Goal: Transaction & Acquisition: Purchase product/service

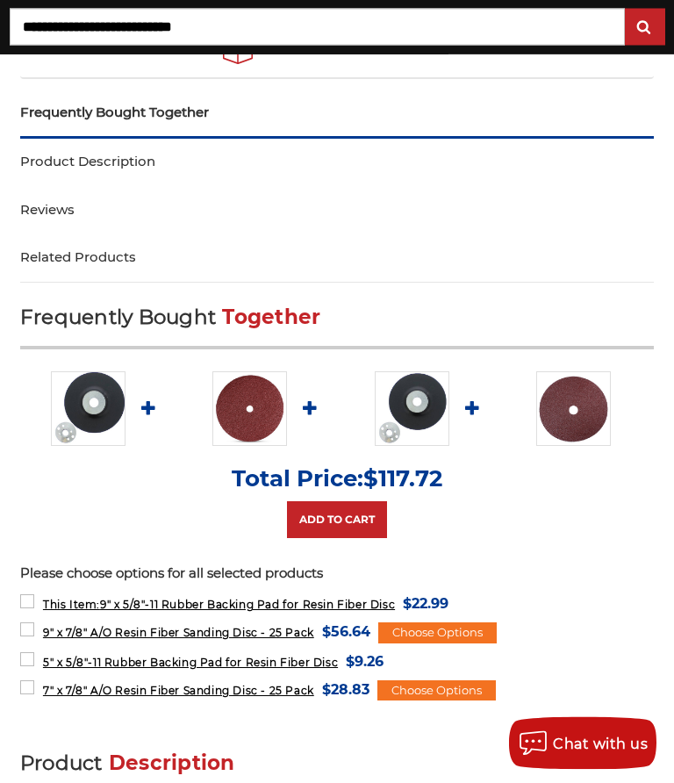
scroll to position [1062, 0]
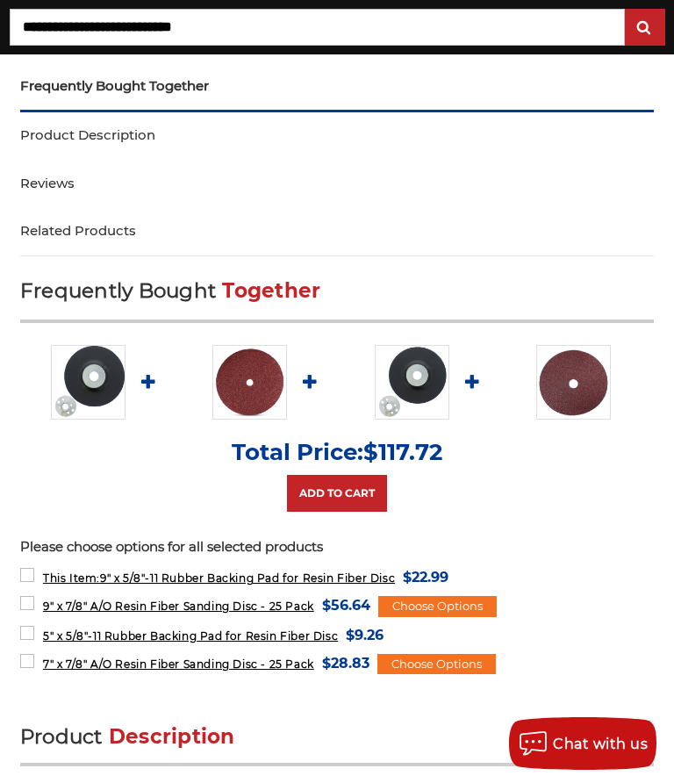
click at [153, 636] on span "5" x 5/8"-11 Rubber Backing Pad for Resin Fiber Disc" at bounding box center [190, 635] width 295 height 13
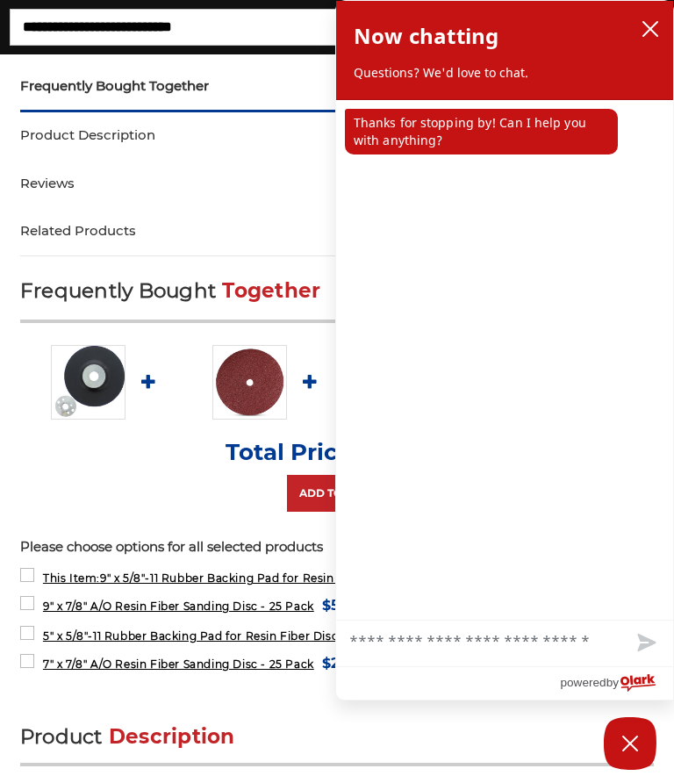
click at [30, 655] on label "7" x 7/8" A/O Resin Fiber Sanding Disc - 25 Pack MSRP: Was: Now: $28.83 (You sa…" at bounding box center [194, 663] width 349 height 24
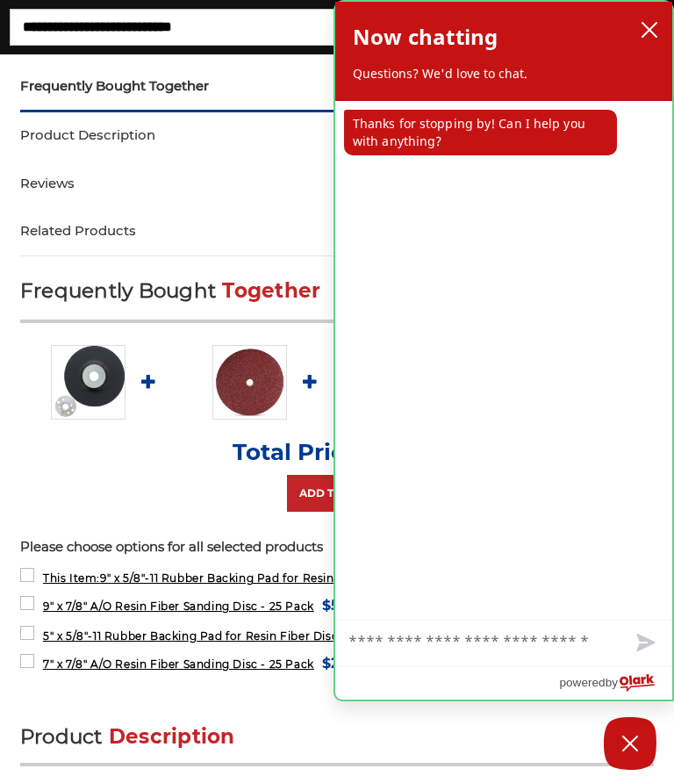
click at [659, 17] on button "close chatbox" at bounding box center [649, 30] width 28 height 26
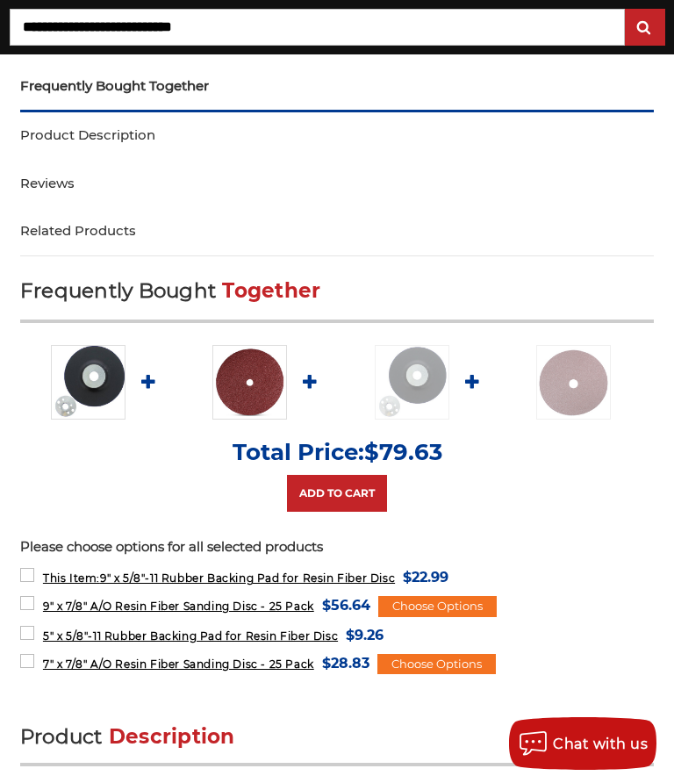
click at [479, 602] on div "Choose Options" at bounding box center [437, 606] width 118 height 21
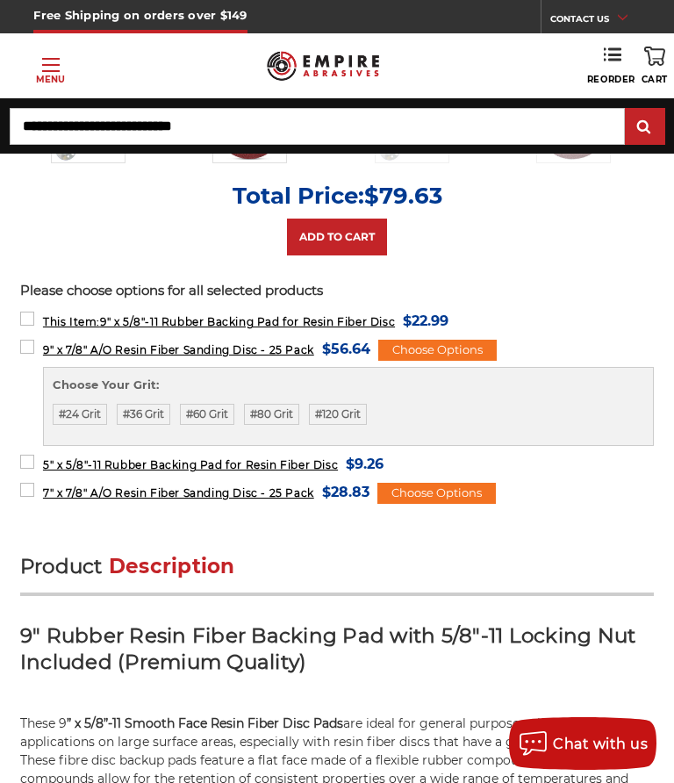
scroll to position [1317, 0]
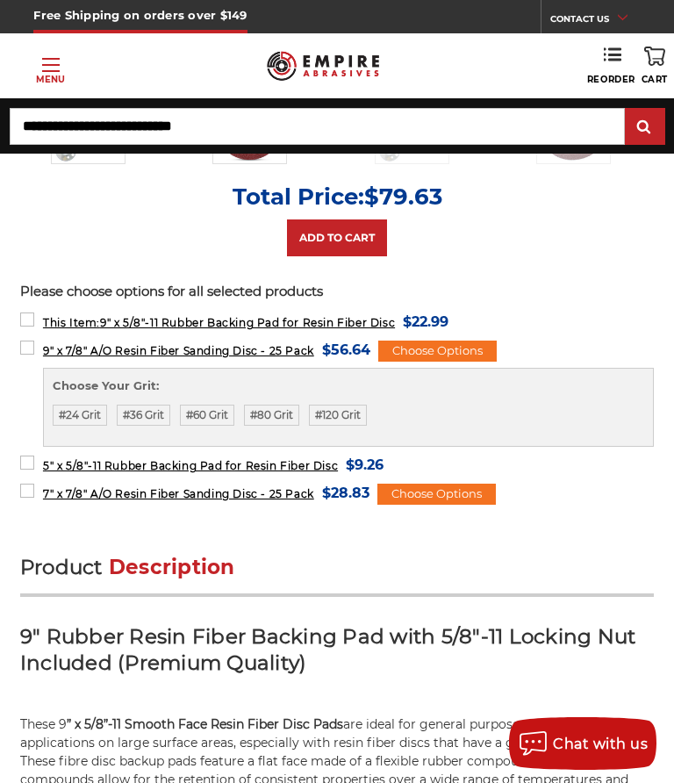
click at [477, 490] on div "Choose Options" at bounding box center [436, 494] width 118 height 21
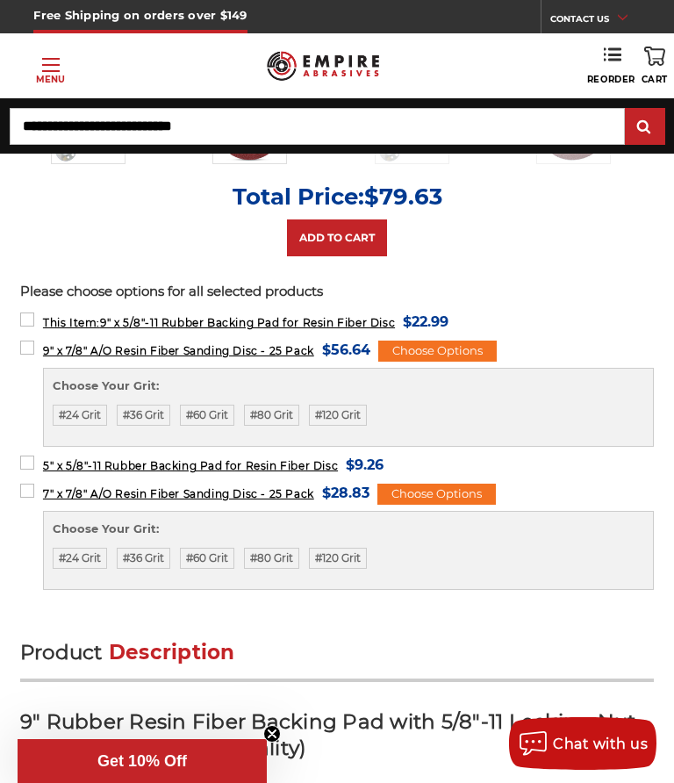
click at [295, 548] on label "#80 Grit" at bounding box center [271, 558] width 55 height 21
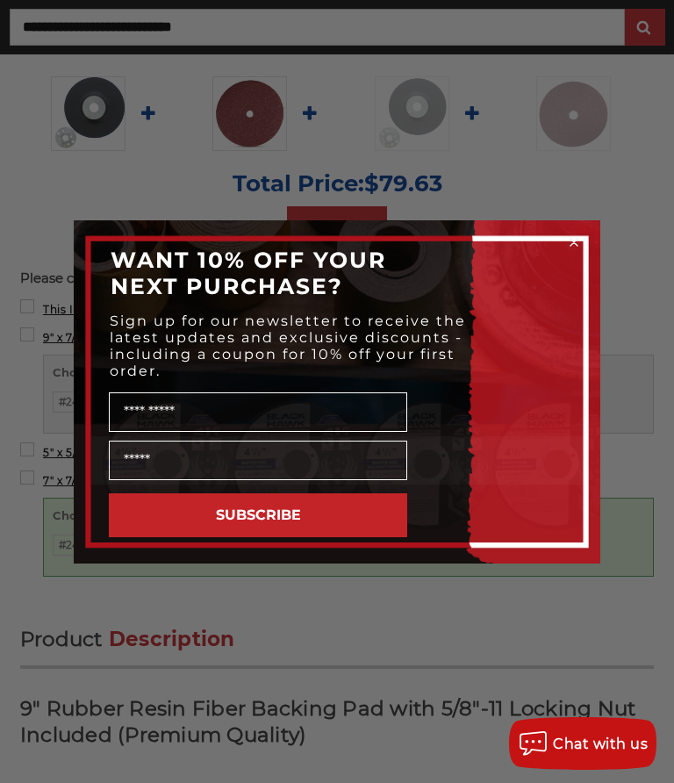
scroll to position [1330, 0]
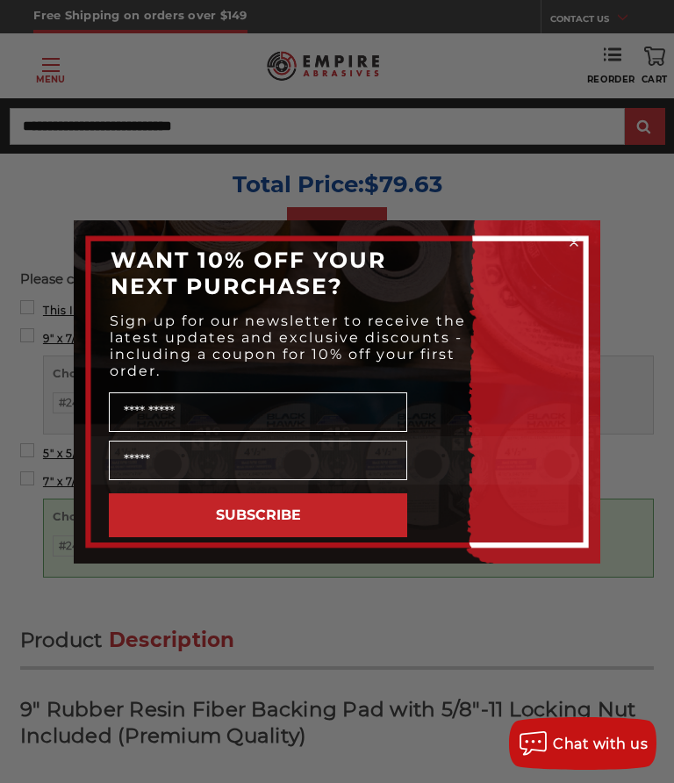
click at [225, 432] on input "Name" at bounding box center [258, 411] width 298 height 39
type input "*****"
click at [258, 480] on input "Email" at bounding box center [258, 460] width 298 height 39
type input "**********"
click at [283, 537] on button "SUBSCRIBE" at bounding box center [258, 515] width 298 height 44
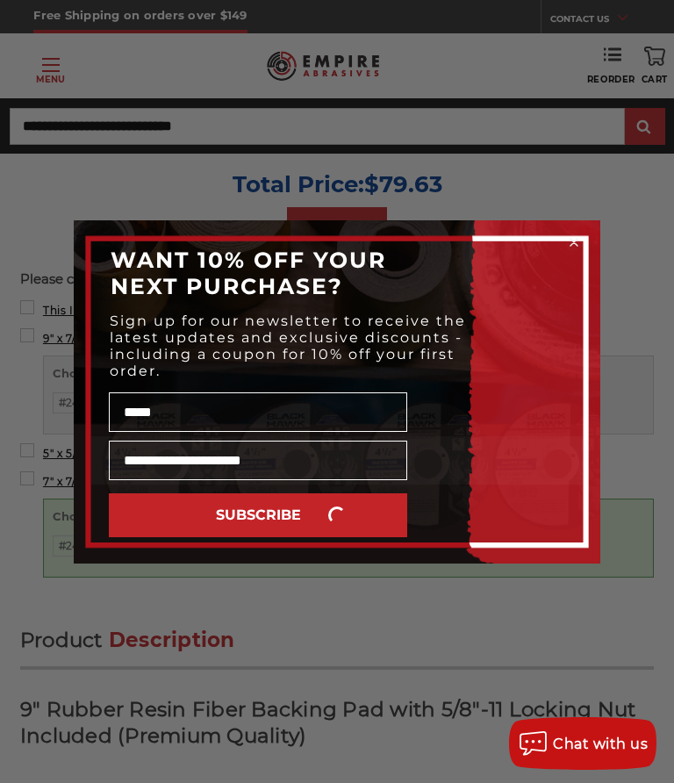
scroll to position [0, 0]
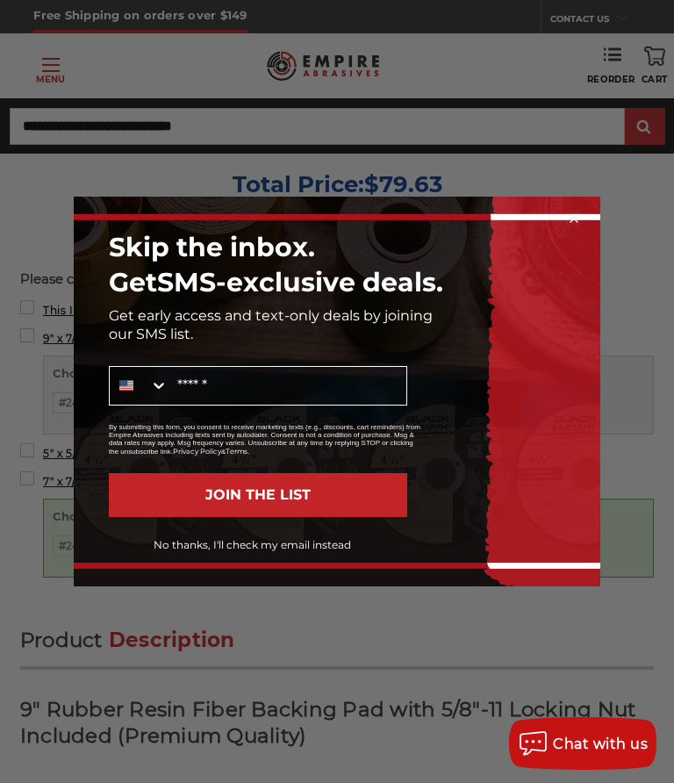
click at [270, 405] on input "Mobile" at bounding box center [287, 386] width 238 height 38
type input "**********"
click at [286, 517] on button "JOIN THE LIST" at bounding box center [258, 495] width 298 height 44
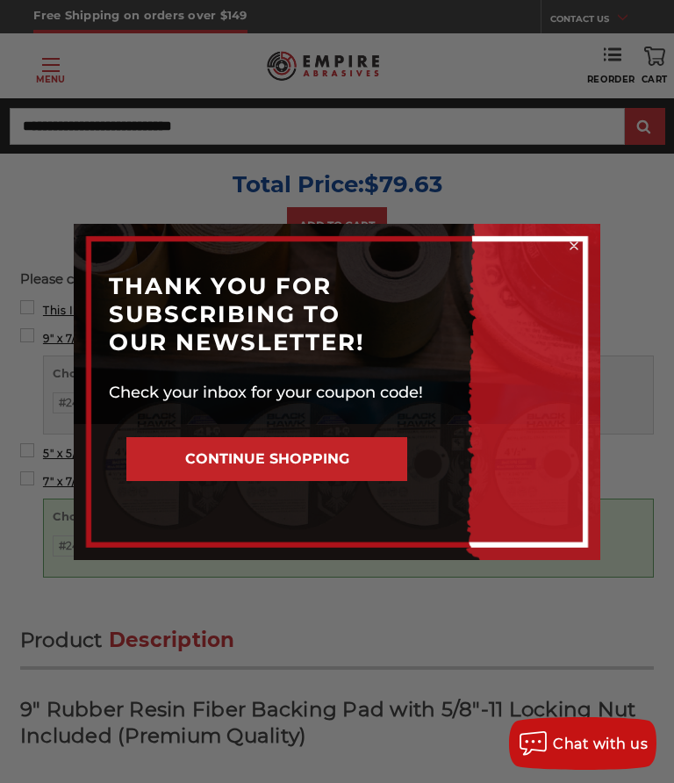
click at [368, 481] on button "CONTINUE SHOPPING" at bounding box center [266, 459] width 281 height 44
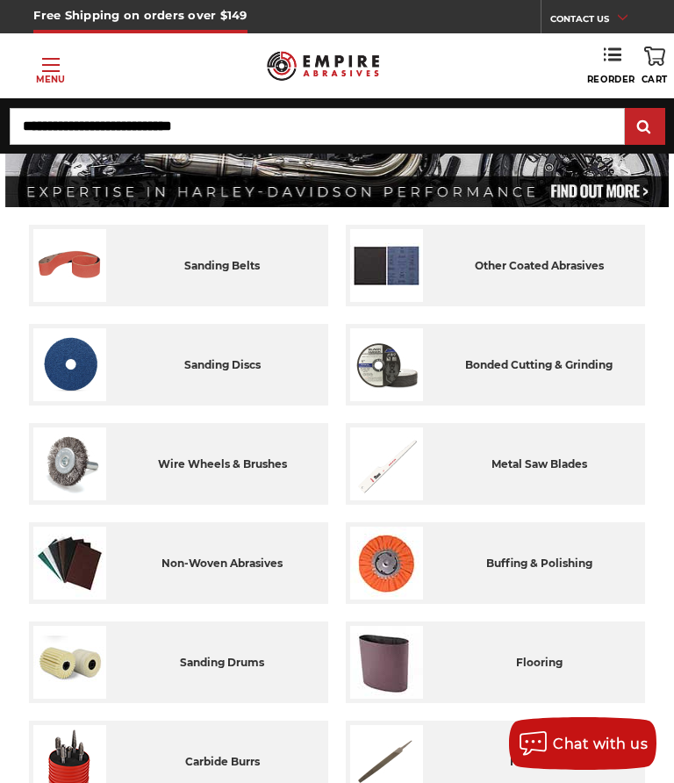
scroll to position [221, 0]
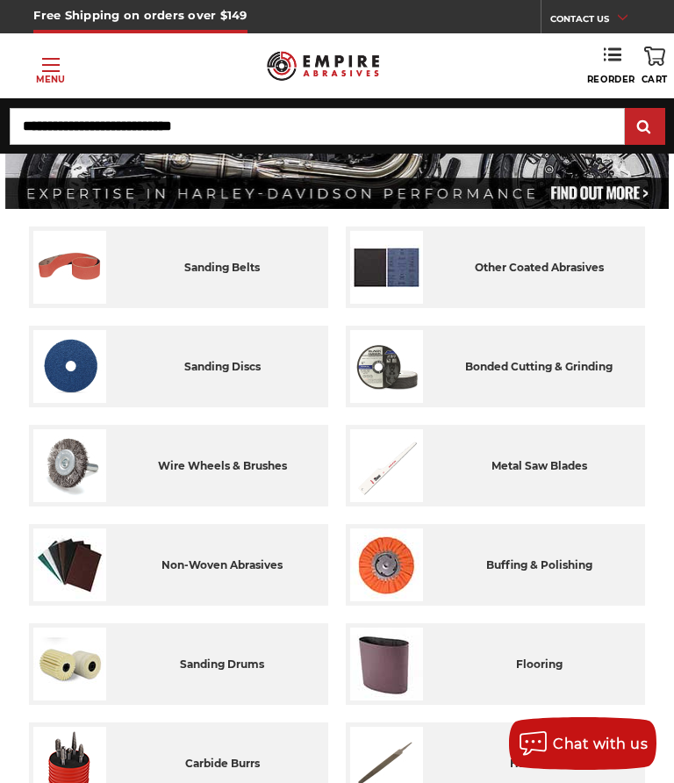
click at [662, 51] on icon at bounding box center [654, 56] width 21 height 19
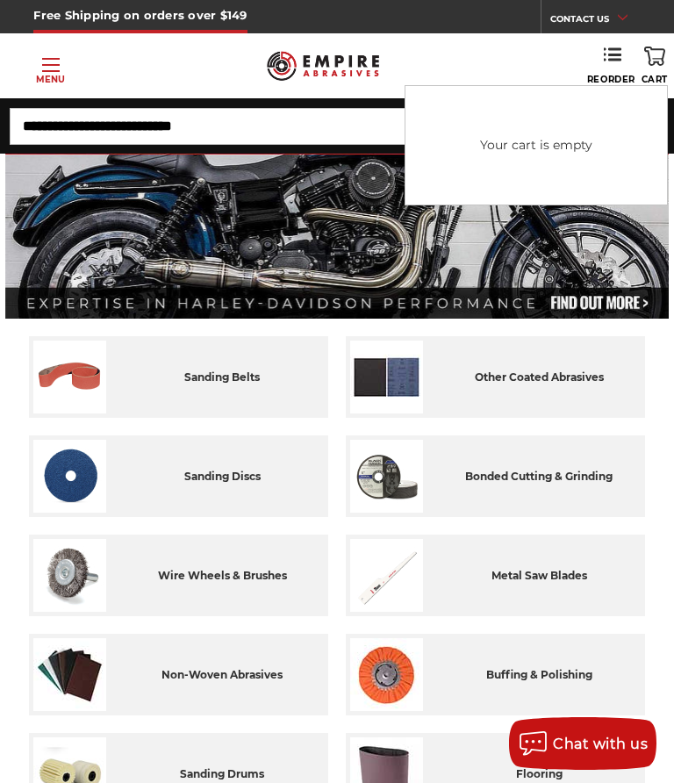
scroll to position [0, 0]
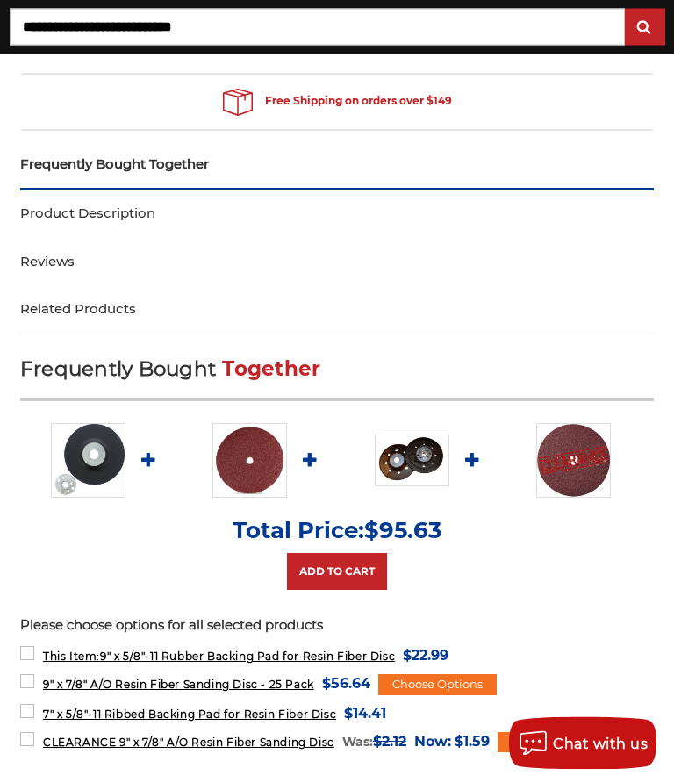
scroll to position [986, 0]
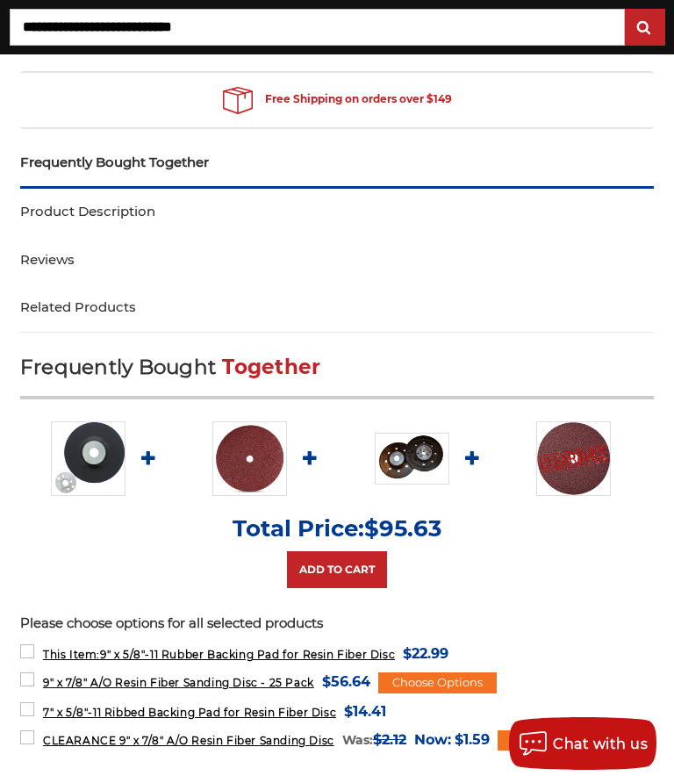
click at [22, 739] on label "CLEARANCE 9" x 7/8" A/O Resin Fiber Sanding Disc MSRP: Was: $2.12 Now: $1.59 (Y…" at bounding box center [255, 740] width 470 height 24
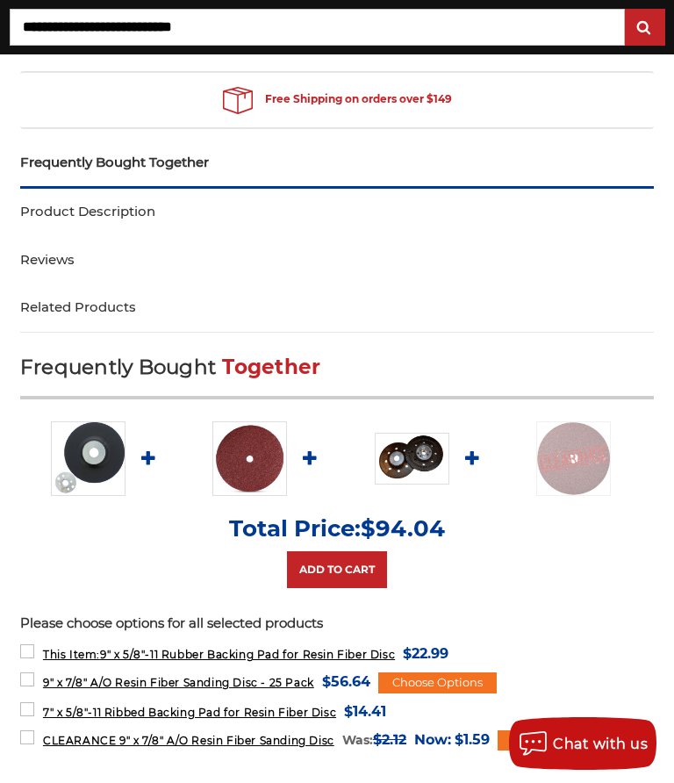
click at [31, 706] on label "7" x 5/8"-11 Ribbed Backing Pad for Resin Fiber Disc MSRP: Was: Now: $14.41 (Yo…" at bounding box center [203, 711] width 366 height 24
click at [477, 678] on div "Choose Options" at bounding box center [437, 682] width 118 height 21
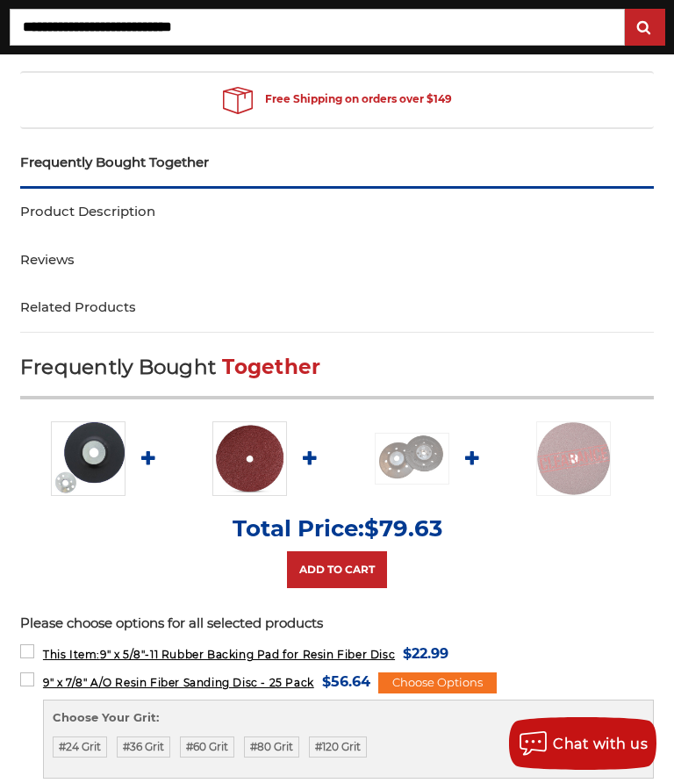
click at [297, 742] on label "#80 Grit" at bounding box center [271, 746] width 55 height 21
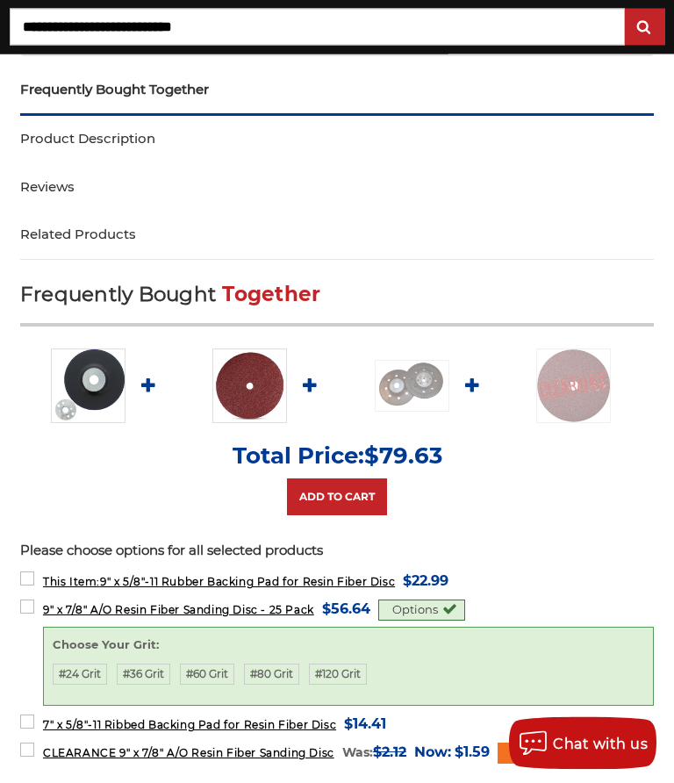
scroll to position [1058, 0]
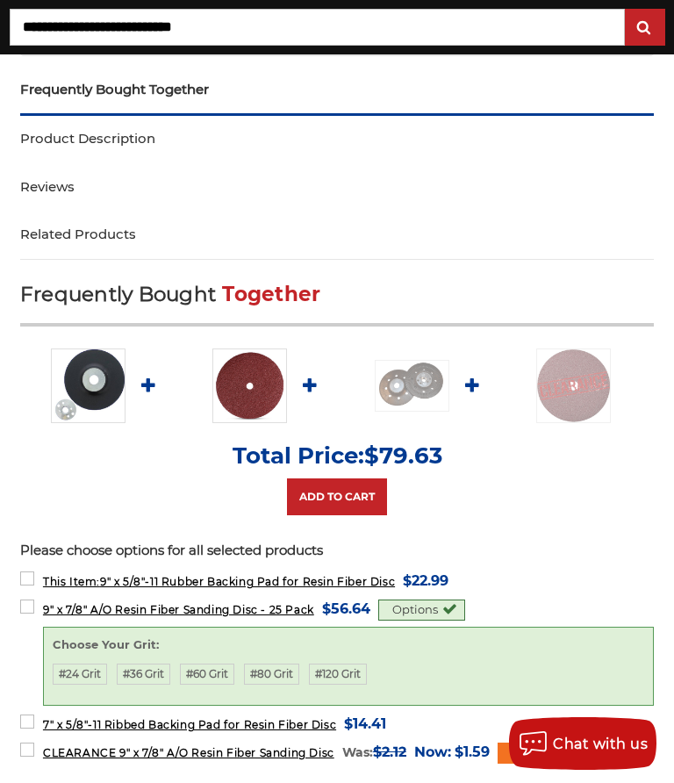
click at [32, 605] on label "9" x 7/8" A/O Resin Fiber Sanding Disc - 25 Pack MSRP: Was: Now: $56.64 (You sa…" at bounding box center [195, 609] width 350 height 24
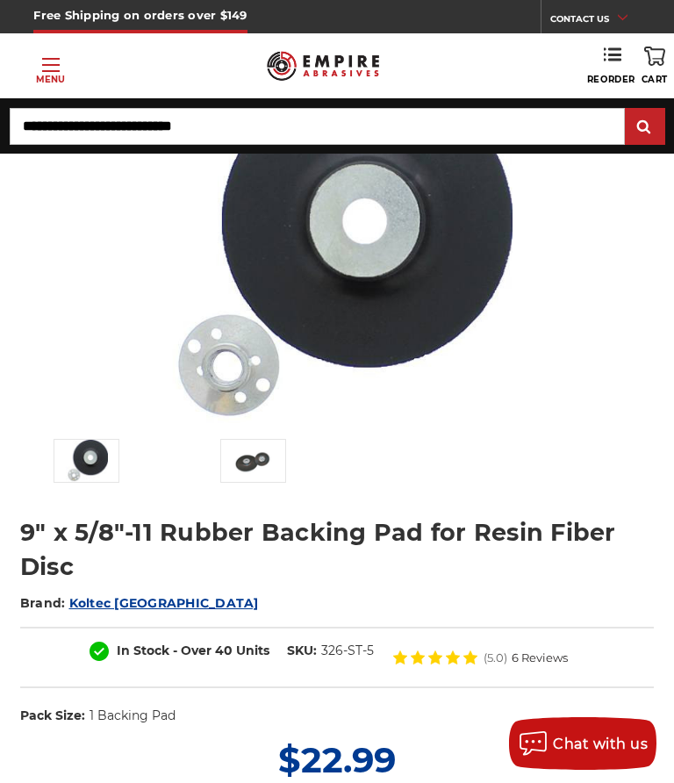
scroll to position [91, 0]
